Goal: Navigation & Orientation: Find specific page/section

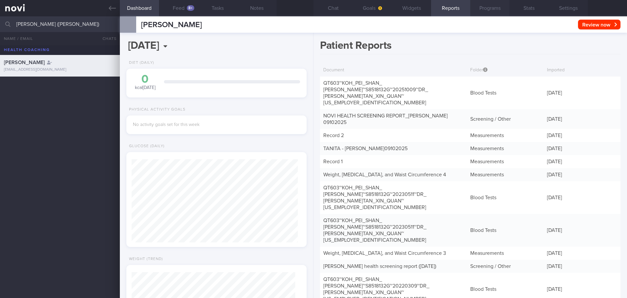
scroll to position [-1812, 0]
click at [410, 9] on button "Widgets" at bounding box center [411, 8] width 39 height 16
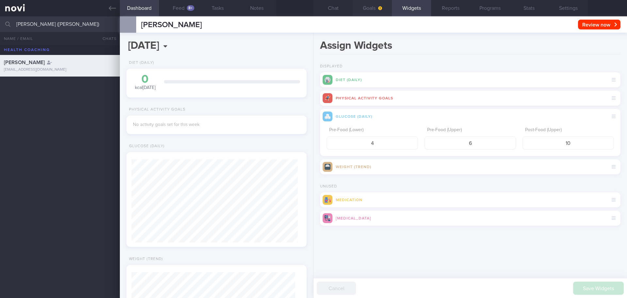
click at [378, 11] on button "Goals" at bounding box center [372, 8] width 39 height 16
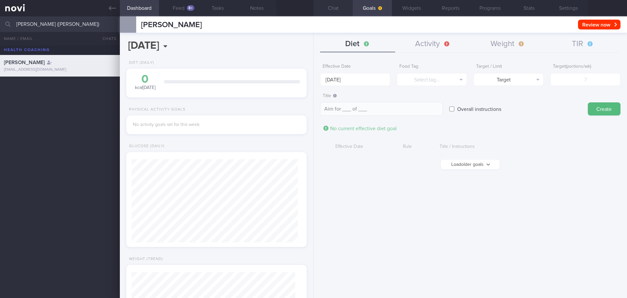
click at [327, 9] on button "Chat" at bounding box center [333, 8] width 39 height 16
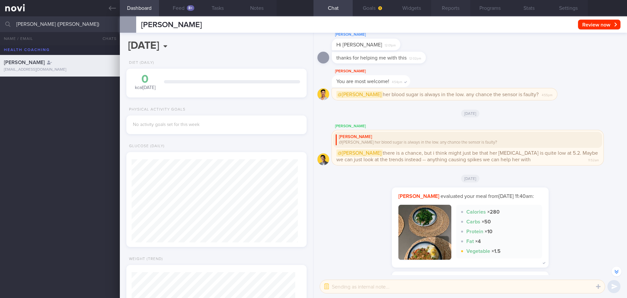
click at [457, 11] on button "Reports" at bounding box center [450, 8] width 39 height 16
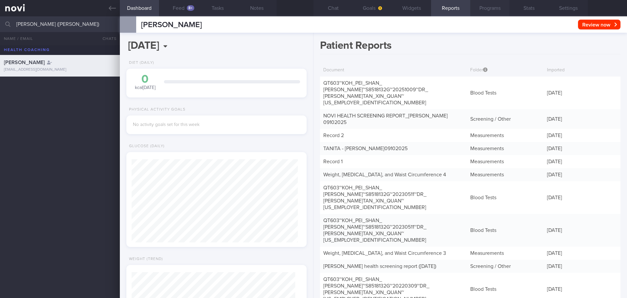
click at [491, 13] on button "Programs" at bounding box center [489, 8] width 39 height 16
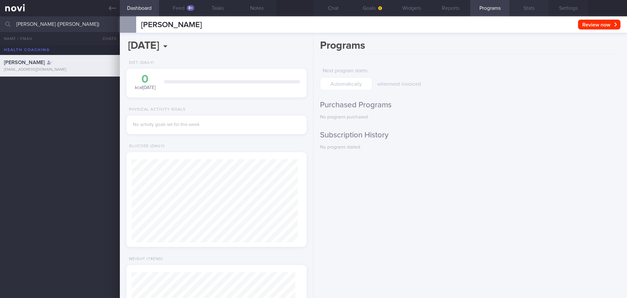
click at [527, 13] on button "Stats" at bounding box center [529, 8] width 39 height 16
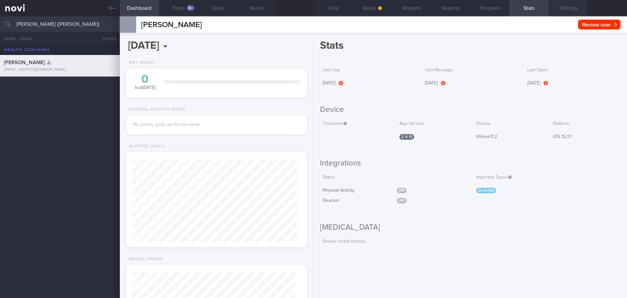
click at [556, 9] on button "Settings" at bounding box center [568, 8] width 39 height 16
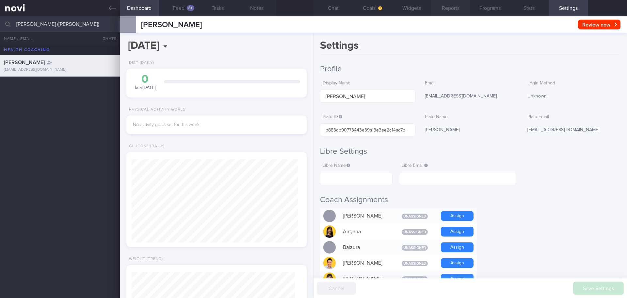
click at [439, 8] on button "Reports" at bounding box center [450, 8] width 39 height 16
